Goal: Task Accomplishment & Management: Complete application form

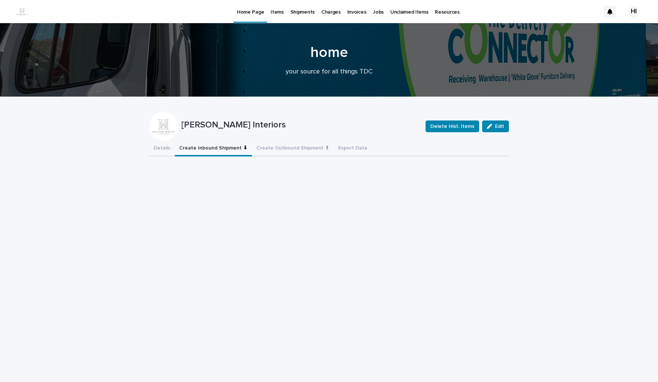
click at [229, 151] on button "Create Inbound Shipment ⬇" at bounding box center [213, 148] width 77 height 15
click at [373, 14] on p "Jobs" at bounding box center [378, 7] width 11 height 15
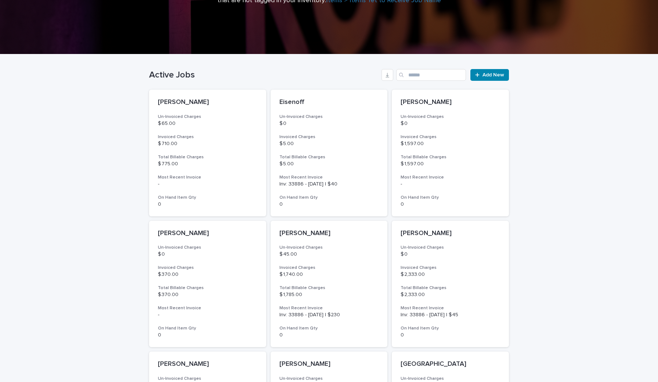
scroll to position [133, 0]
click at [491, 72] on link "Add New" at bounding box center [489, 75] width 39 height 12
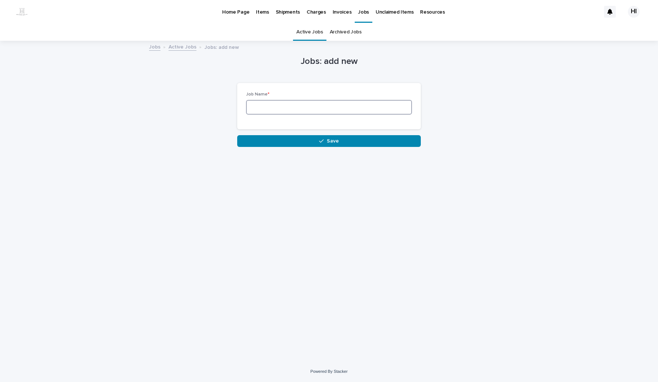
click at [363, 104] on input at bounding box center [329, 107] width 166 height 15
type input "*******"
click at [286, 139] on button "Save" at bounding box center [329, 141] width 184 height 12
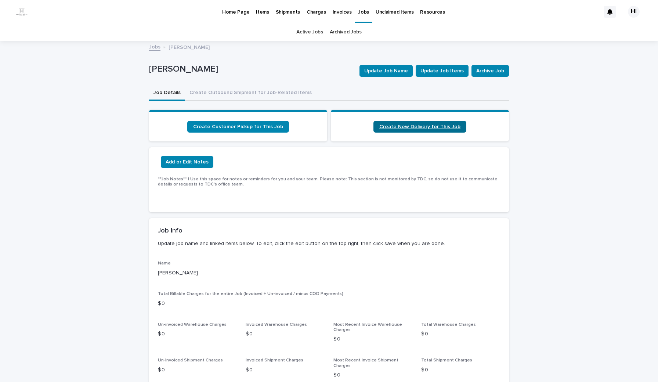
click at [453, 128] on span "Create New Delivery for This Job" at bounding box center [419, 126] width 81 height 5
click at [238, 14] on p "Home Page" at bounding box center [235, 7] width 27 height 15
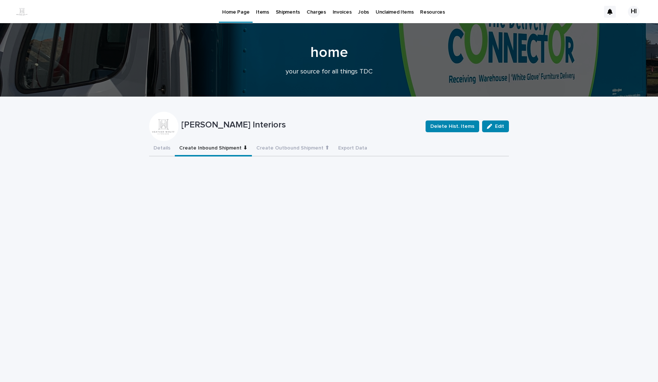
click at [211, 146] on button "Create Inbound Shipment ⬇" at bounding box center [213, 148] width 77 height 15
